Goal: Task Accomplishment & Management: Use online tool/utility

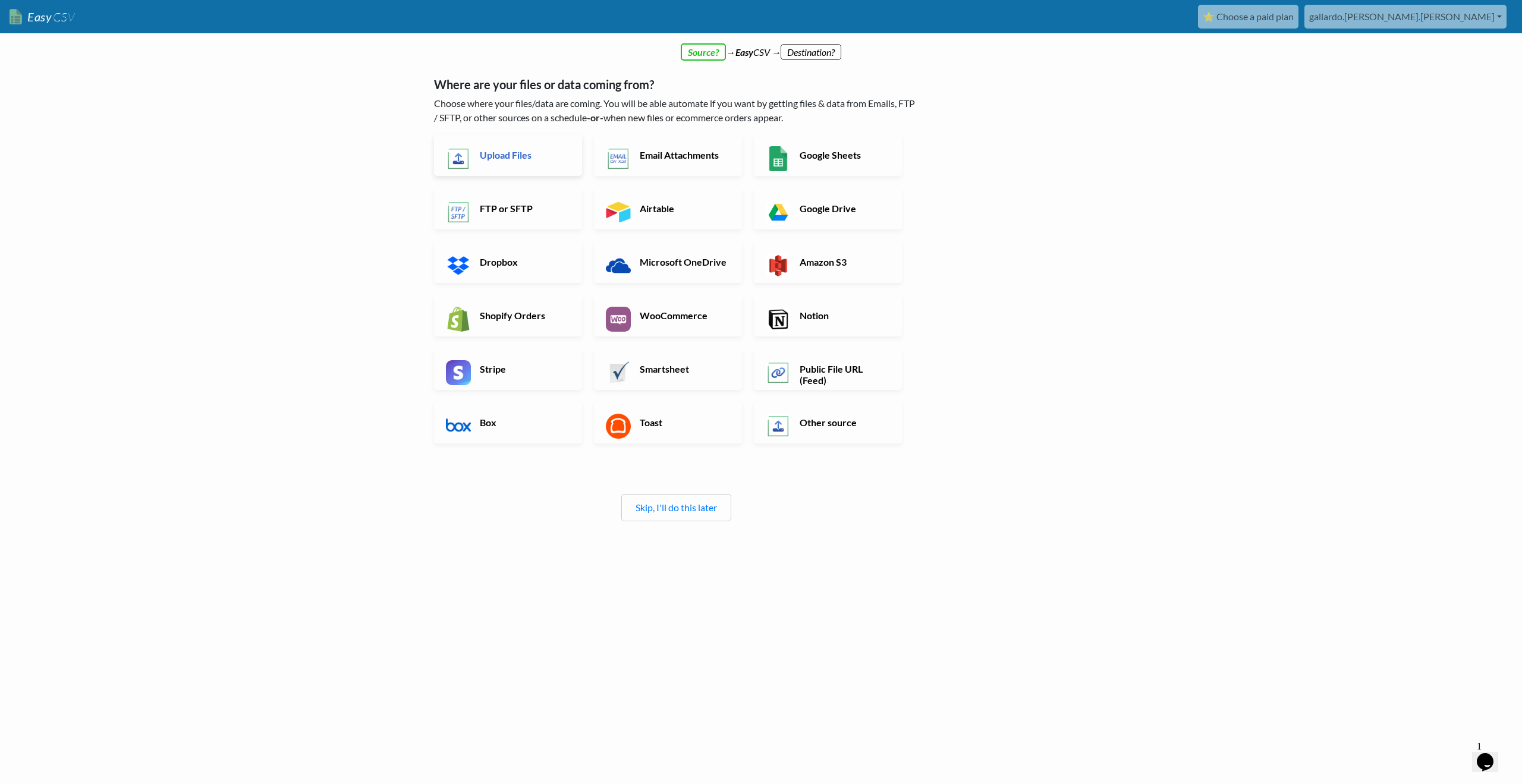
click at [522, 170] on link "Upload Files" at bounding box center [508, 155] width 148 height 42
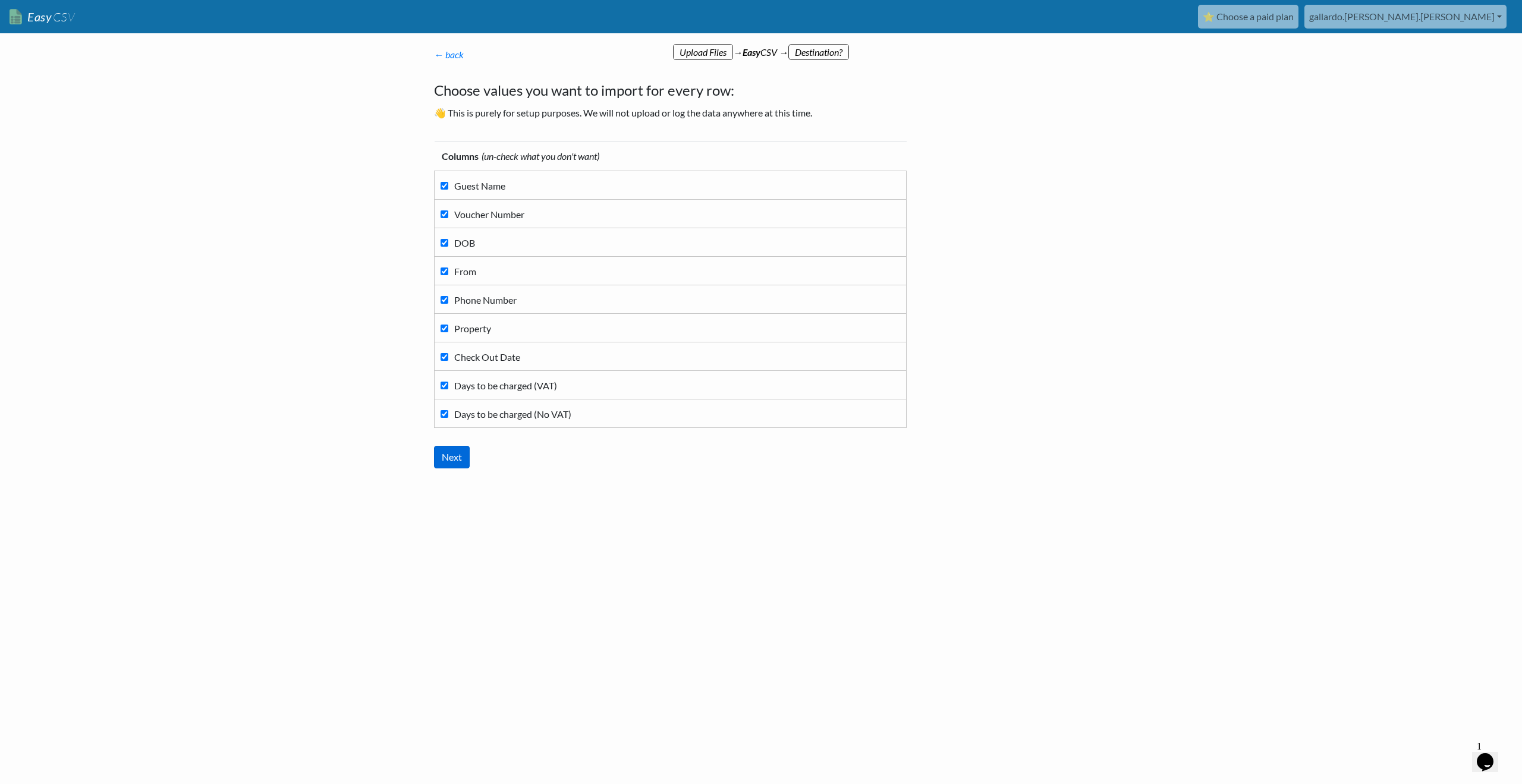
click at [455, 461] on input "Next" at bounding box center [452, 457] width 36 height 23
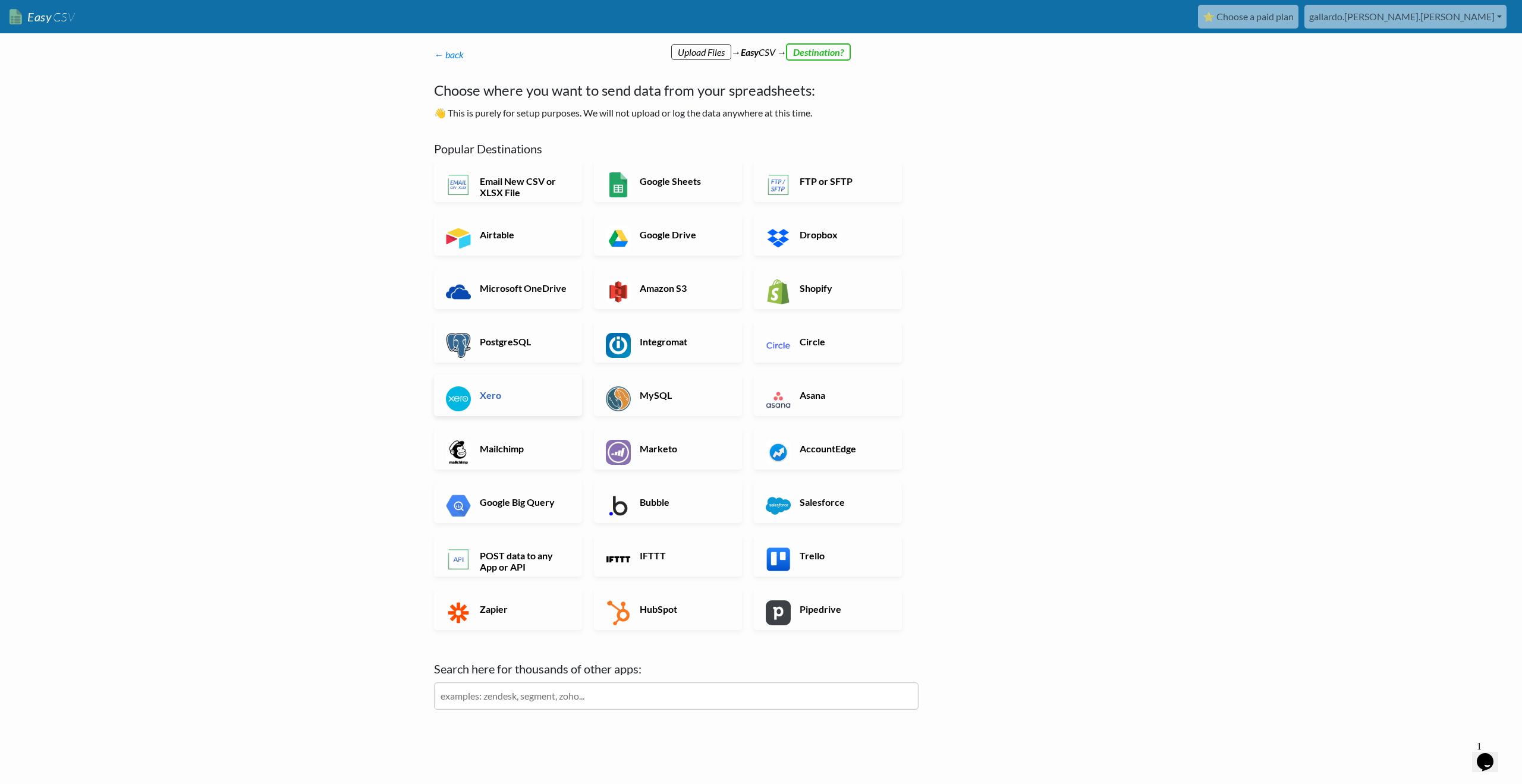
click at [509, 394] on h6 "Xero" at bounding box center [523, 395] width 93 height 11
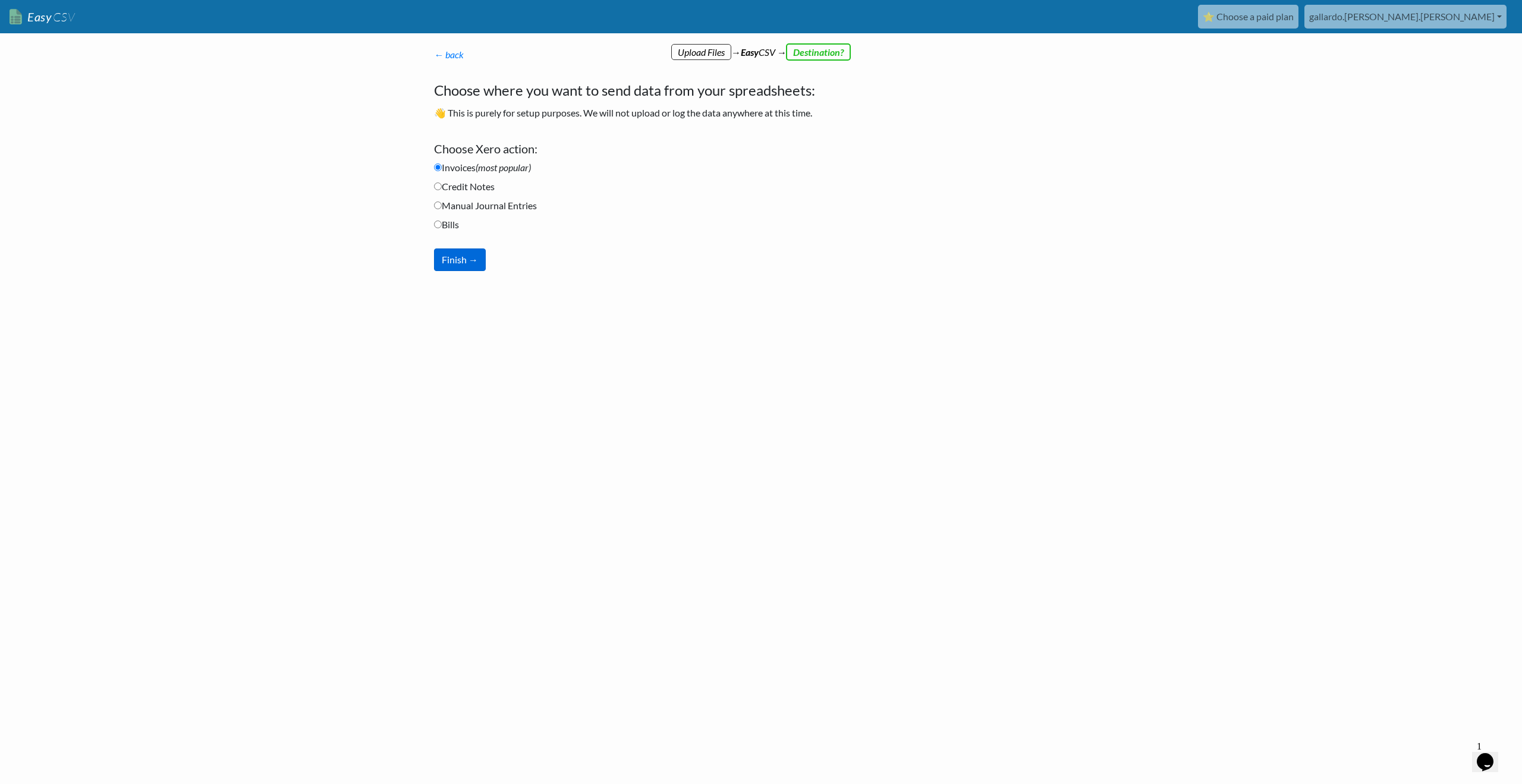
click at [468, 259] on button "Finish →" at bounding box center [460, 259] width 52 height 23
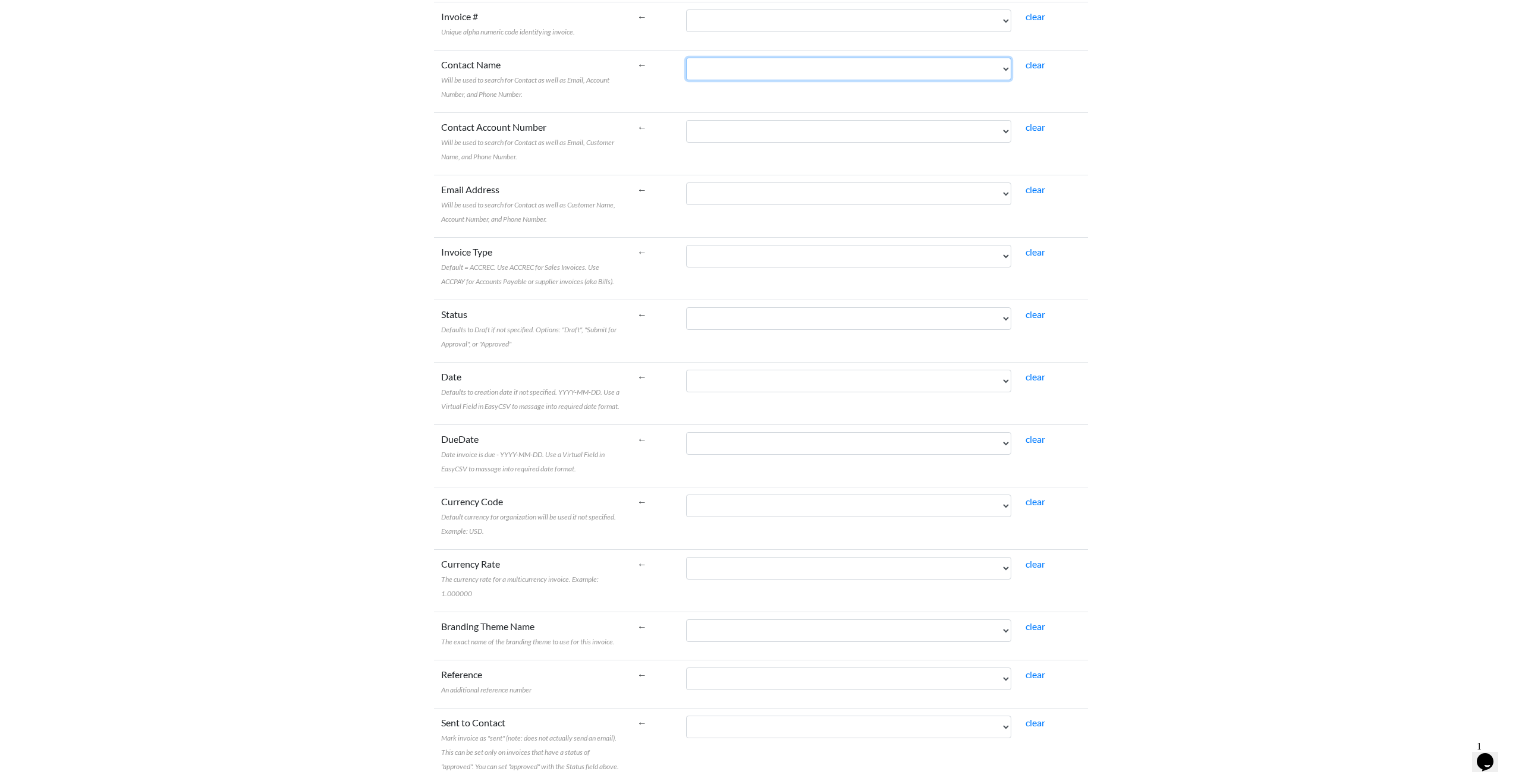
scroll to position [260, 0]
click at [577, 394] on span "Defaults to creation date if not specified. YYYY-MM-DD. Use a Virtual Field in …" at bounding box center [530, 399] width 179 height 23
click at [686, 392] on select "Guest Name Voucher Number DOB From Phone Number Property Check Out Date Days to…" at bounding box center [848, 380] width 325 height 23
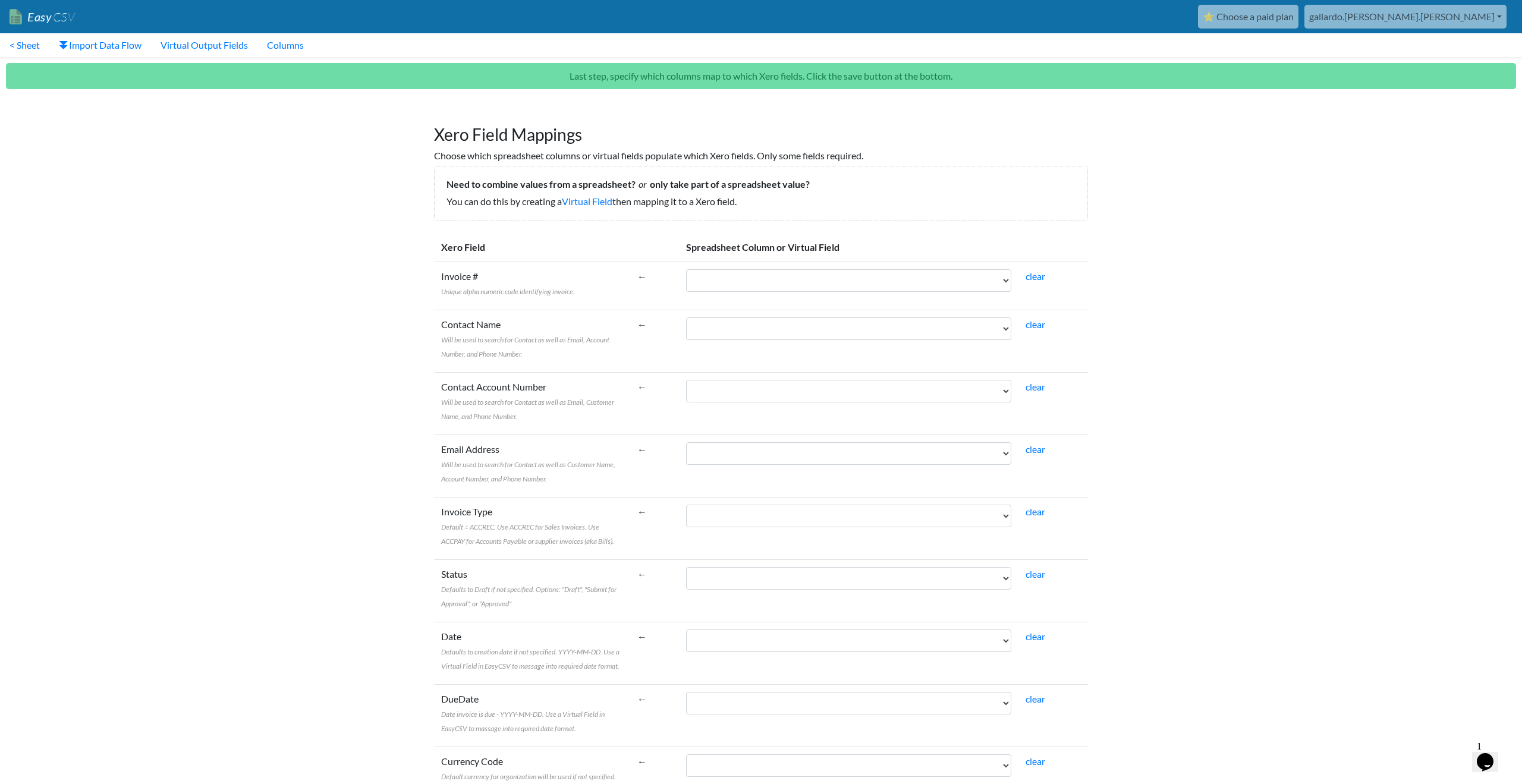
scroll to position [0, 0]
click at [277, 48] on link "Columns" at bounding box center [285, 45] width 56 height 23
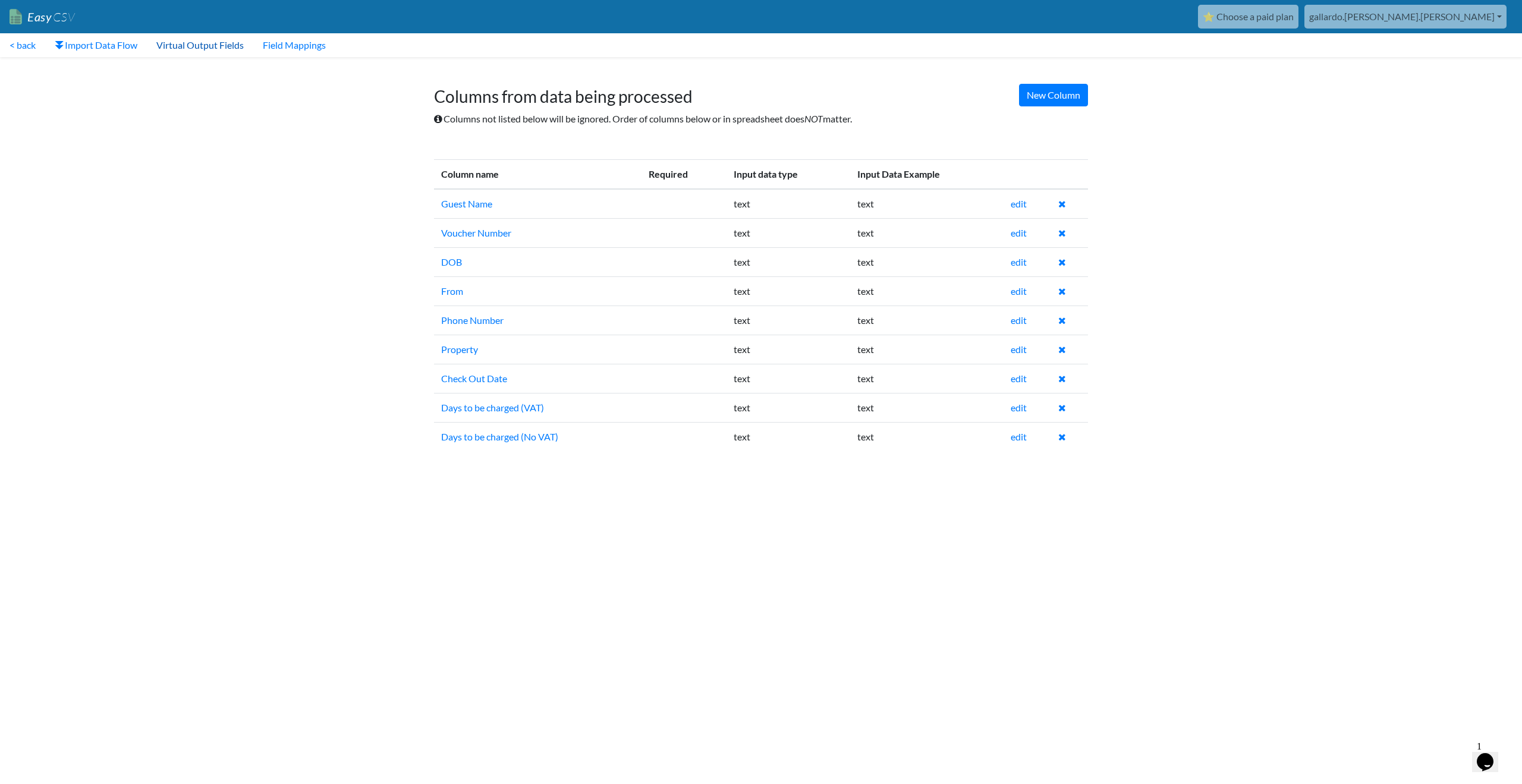
click at [221, 49] on link "Virtual Output Fields" at bounding box center [201, 45] width 107 height 23
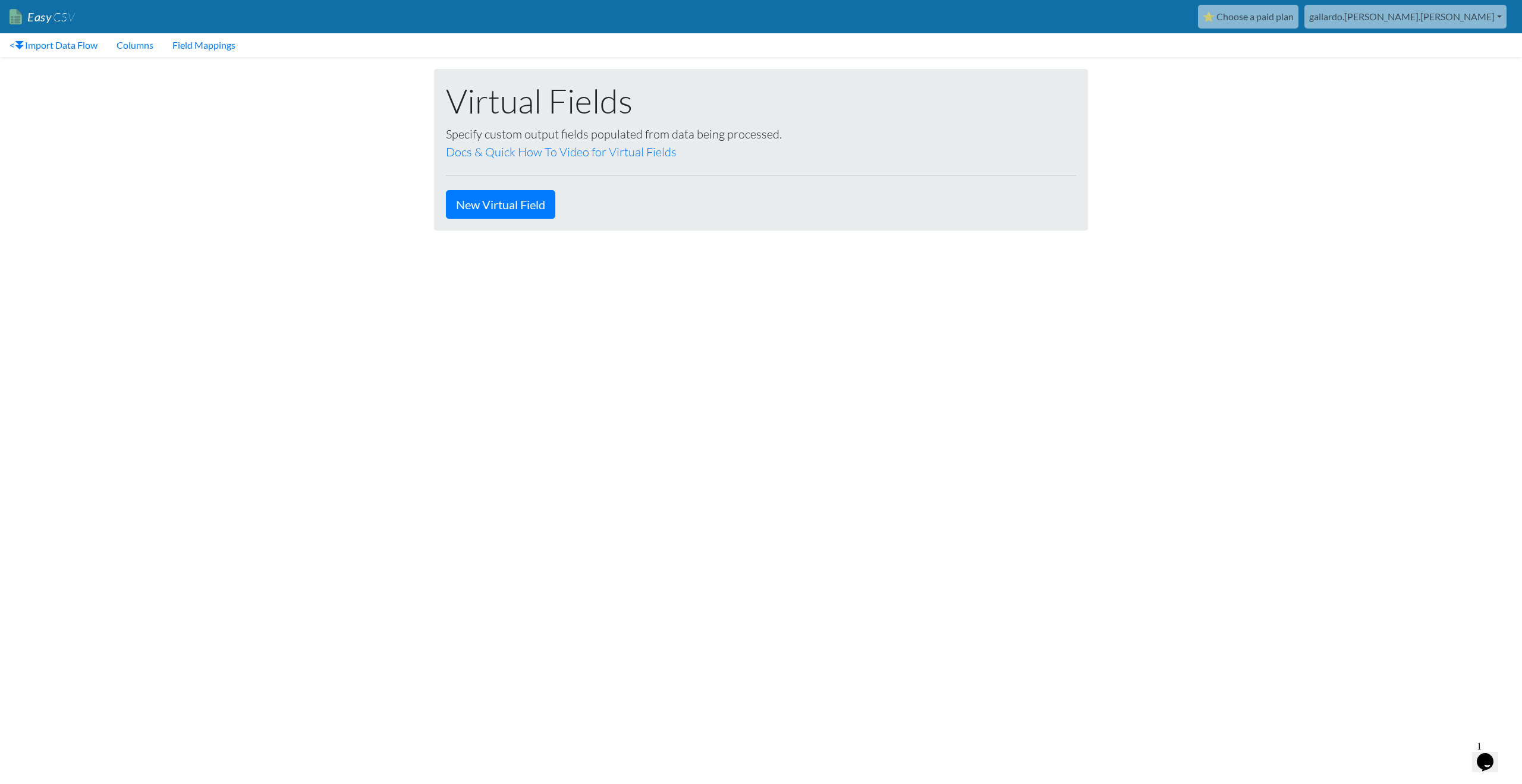
click at [53, 22] on span "CSV" at bounding box center [63, 16] width 23 height 15
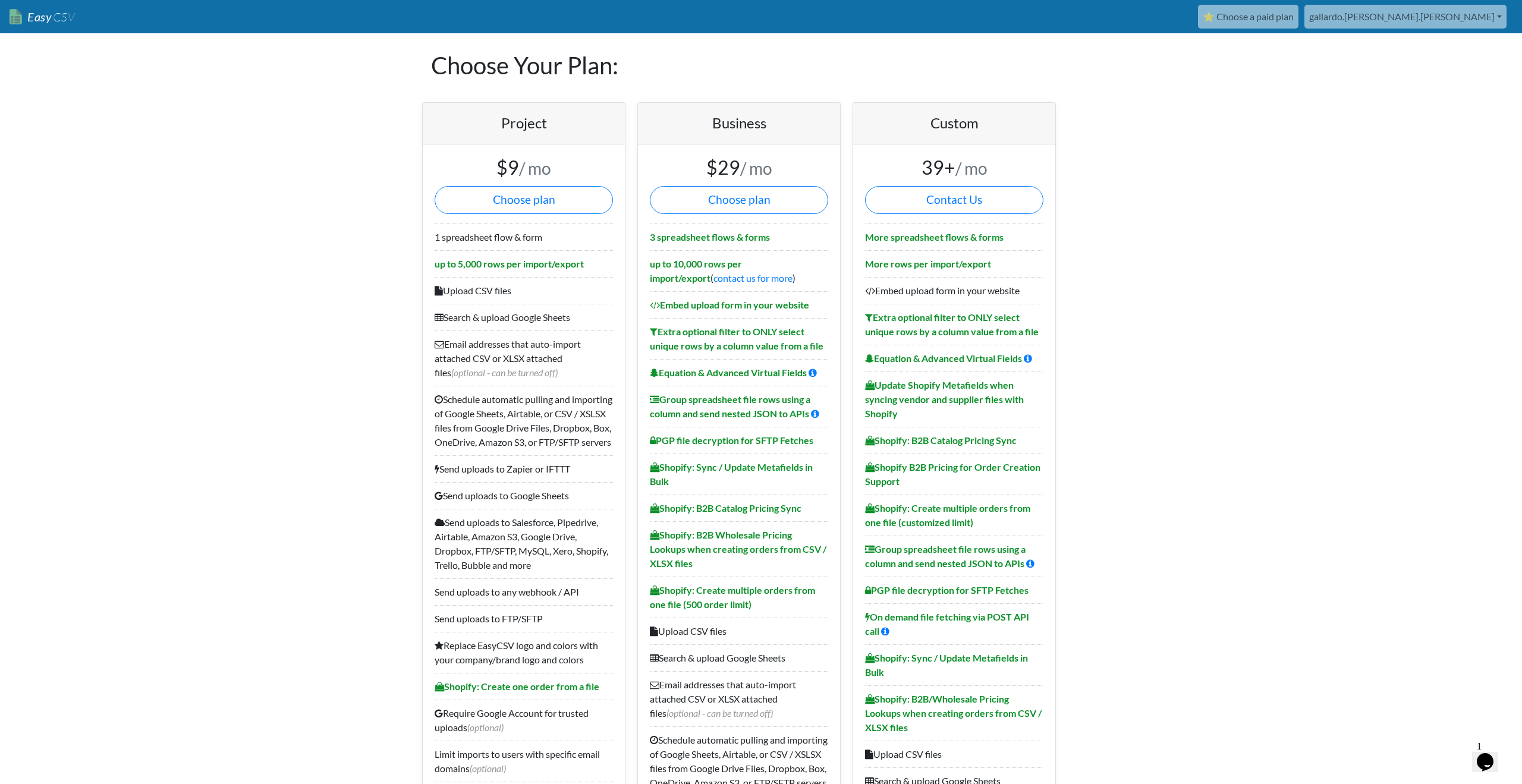
click at [53, 20] on span "CSV" at bounding box center [63, 16] width 23 height 15
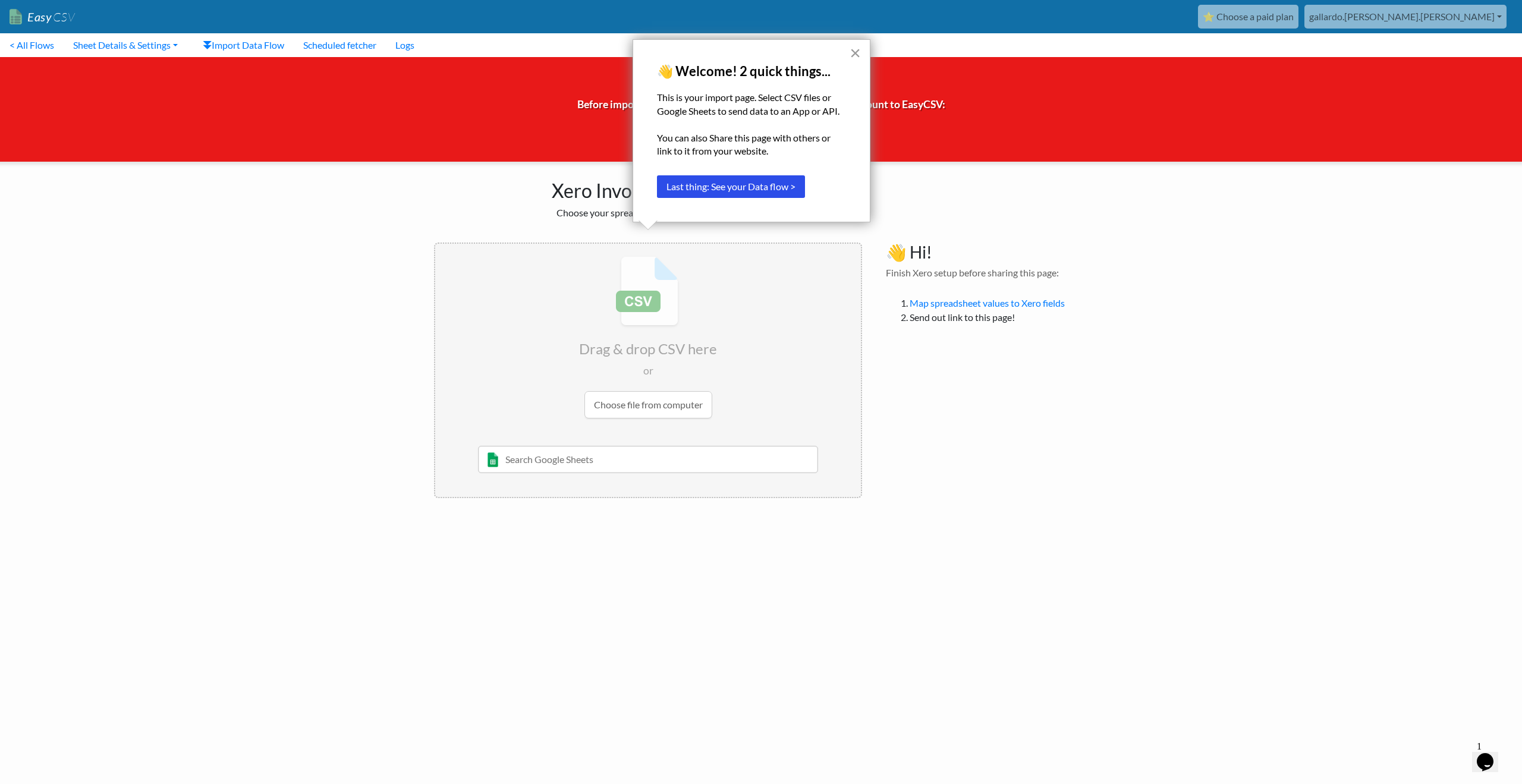
click at [853, 50] on button "×" at bounding box center [855, 52] width 11 height 19
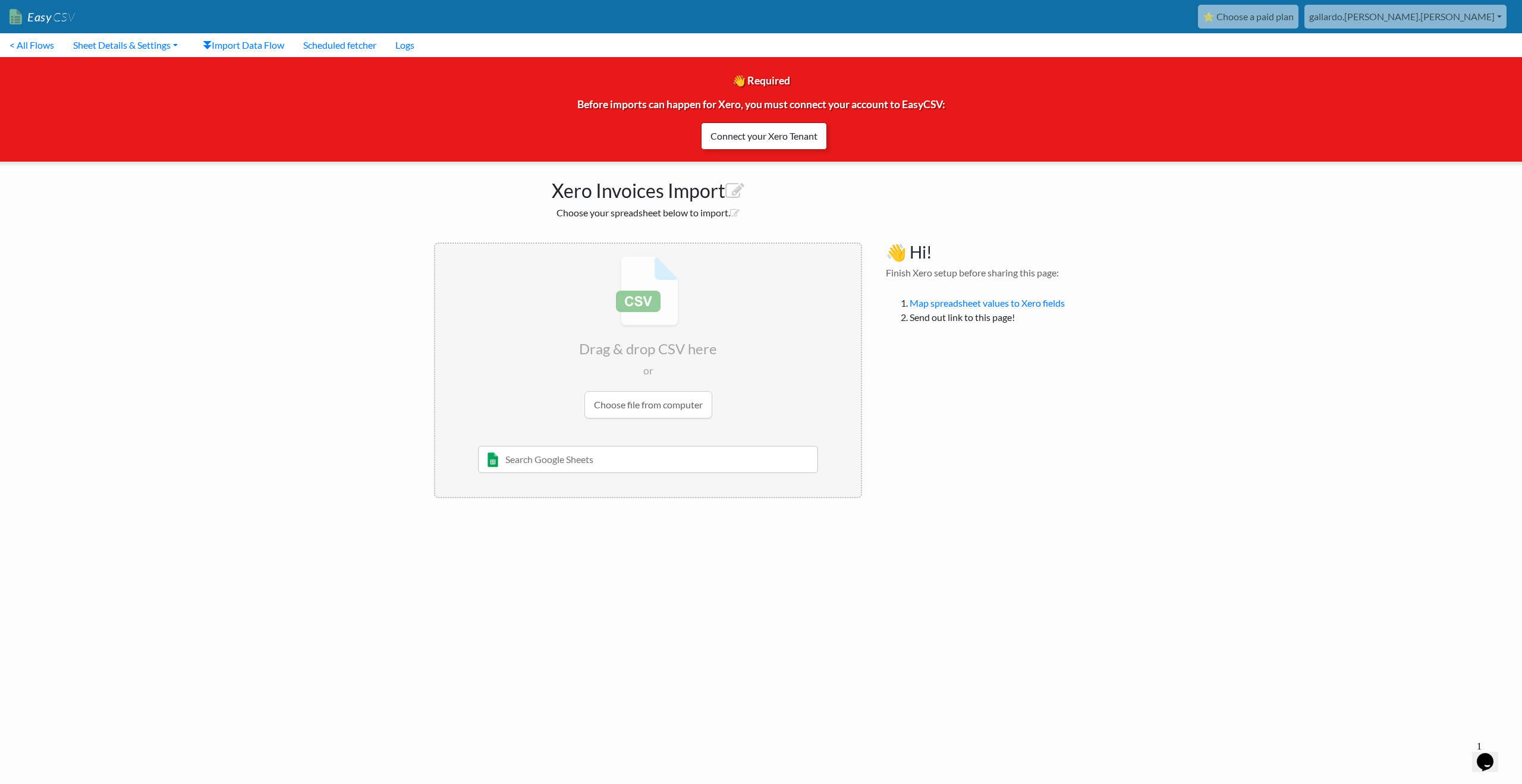
click at [745, 137] on link "Connect your Xero Tenant" at bounding box center [764, 135] width 126 height 27
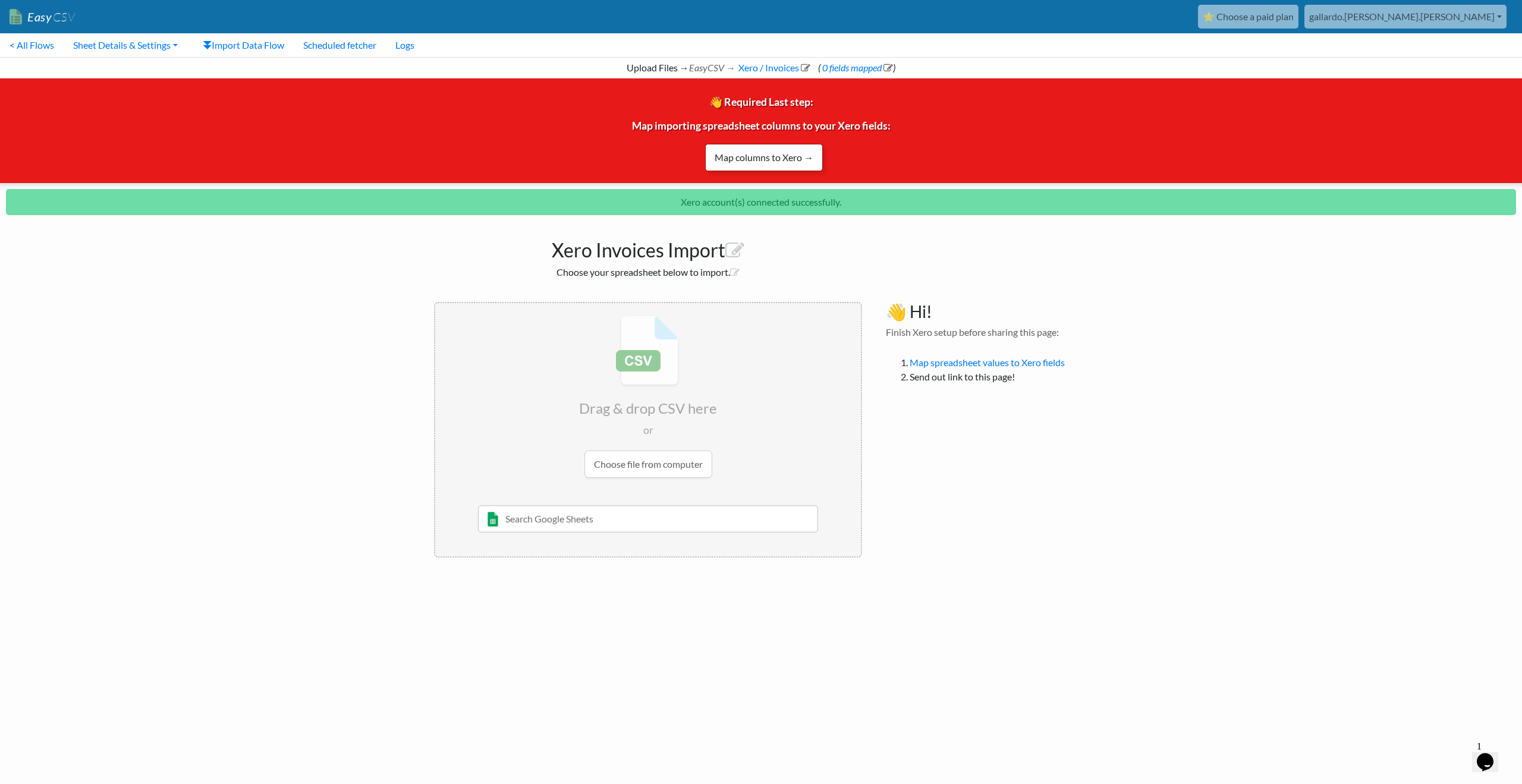
click at [792, 159] on link "Map columns to Xero →" at bounding box center [764, 157] width 117 height 27
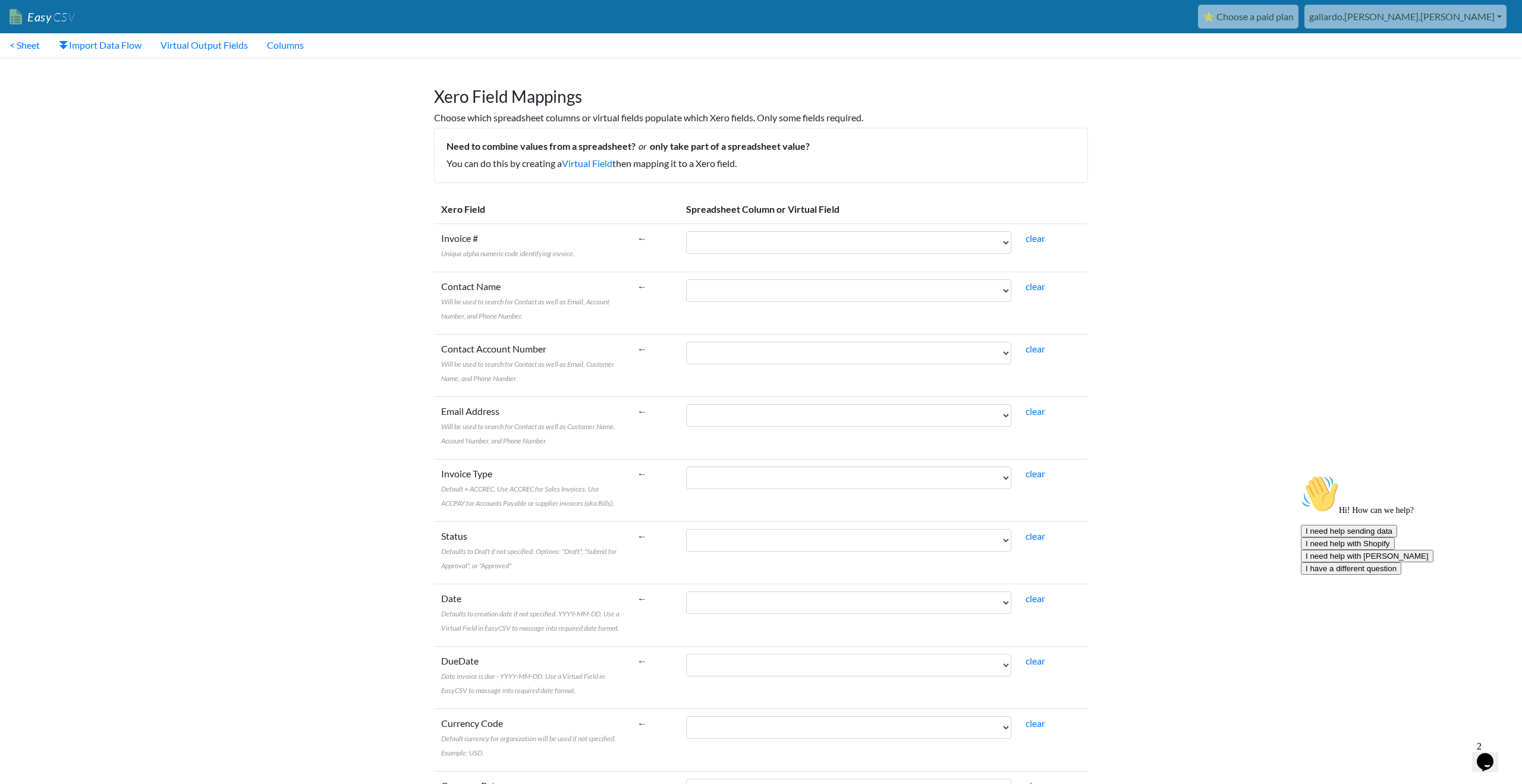
click at [570, 247] on label "Invoice # Unique alpha numeric code identifying invoice." at bounding box center [508, 245] width 134 height 28
click at [686, 247] on select "Guest Name Voucher Number DOB From Phone Number Property Check Out Date Days to…" at bounding box center [848, 242] width 325 height 23
drag, startPoint x: 562, startPoint y: 251, endPoint x: 613, endPoint y: 249, distance: 51.0
click at [563, 251] on span "Unique alpha numeric code identifying invoice." at bounding box center [508, 253] width 134 height 9
click at [686, 251] on select "Guest Name Voucher Number DOB From Phone Number Property Check Out Date Days to…" at bounding box center [848, 242] width 325 height 23
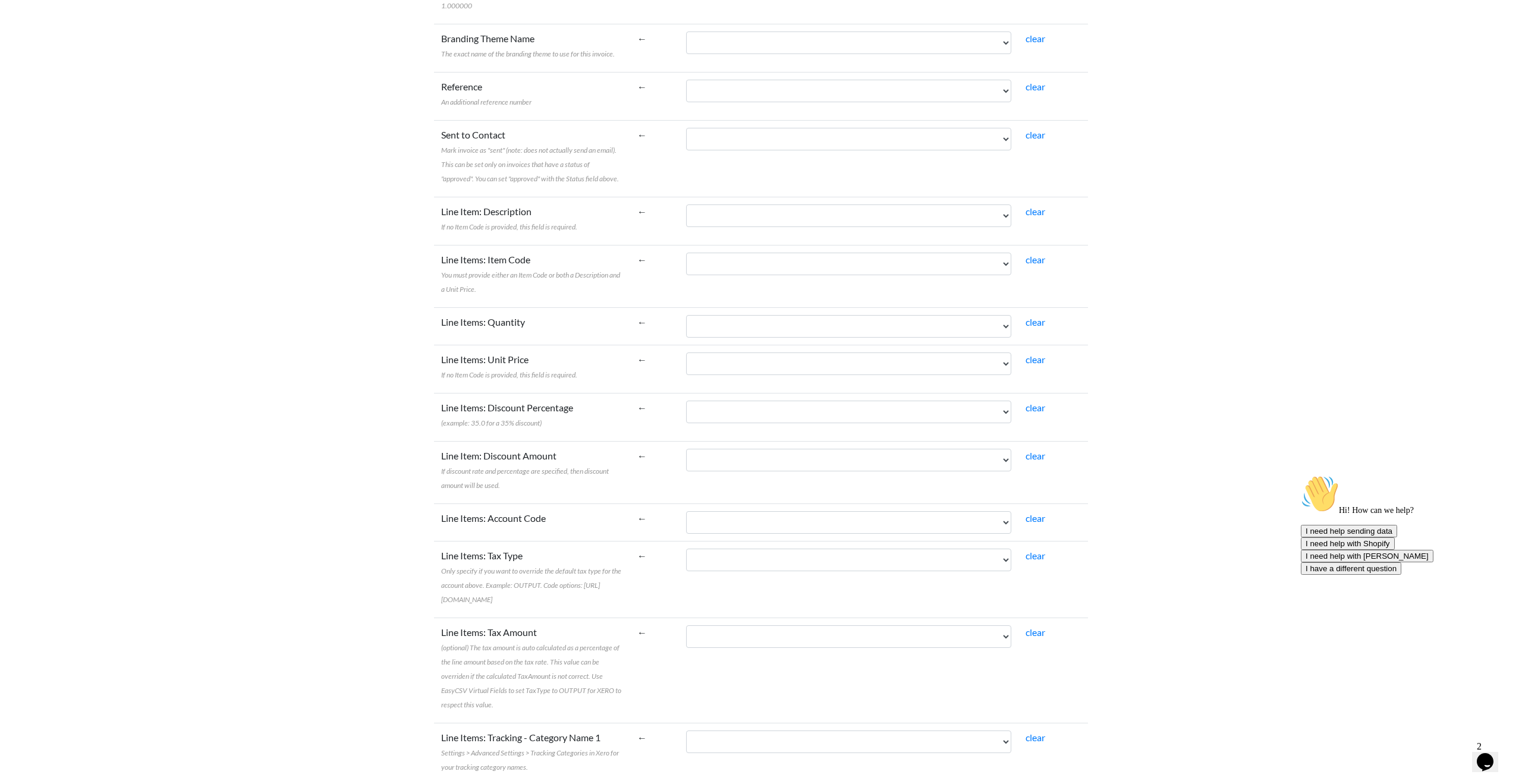
scroll to position [807, 0]
